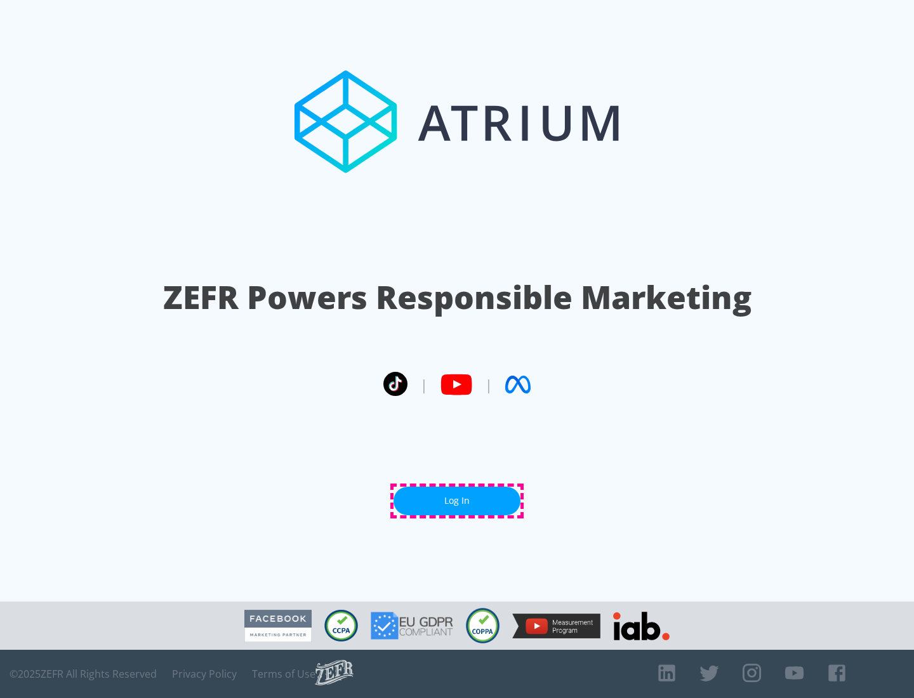
click at [457, 501] on link "Log In" at bounding box center [457, 501] width 127 height 29
